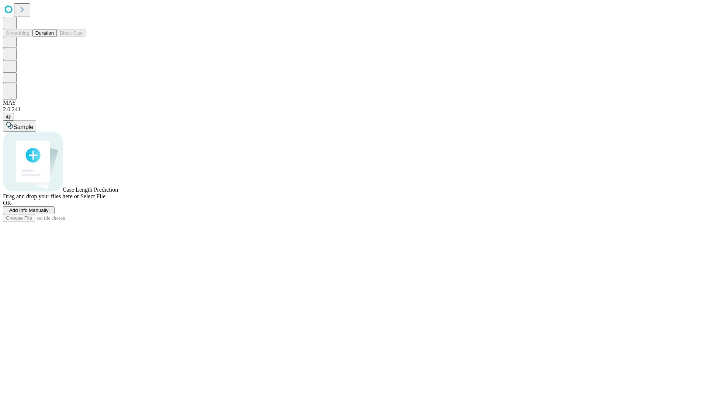
click at [54, 37] on button "Duration" at bounding box center [44, 33] width 24 height 8
click at [49, 213] on span "Add Info Manually" at bounding box center [28, 211] width 39 height 6
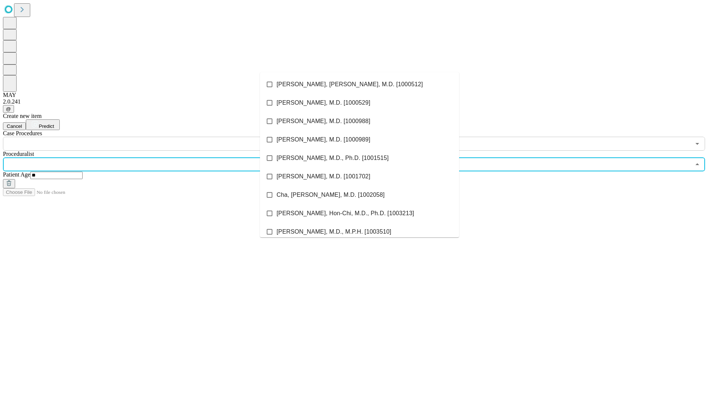
click at [360, 84] on li "[PERSON_NAME], [PERSON_NAME], M.D. [1000512]" at bounding box center [359, 84] width 199 height 18
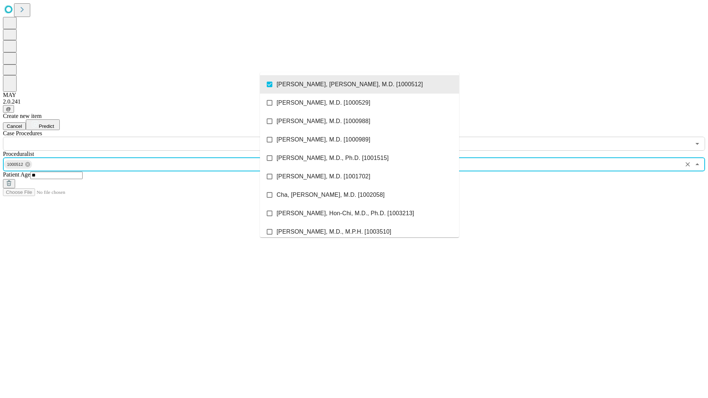
click at [155, 137] on input "text" at bounding box center [347, 144] width 688 height 14
